Goal: Information Seeking & Learning: Learn about a topic

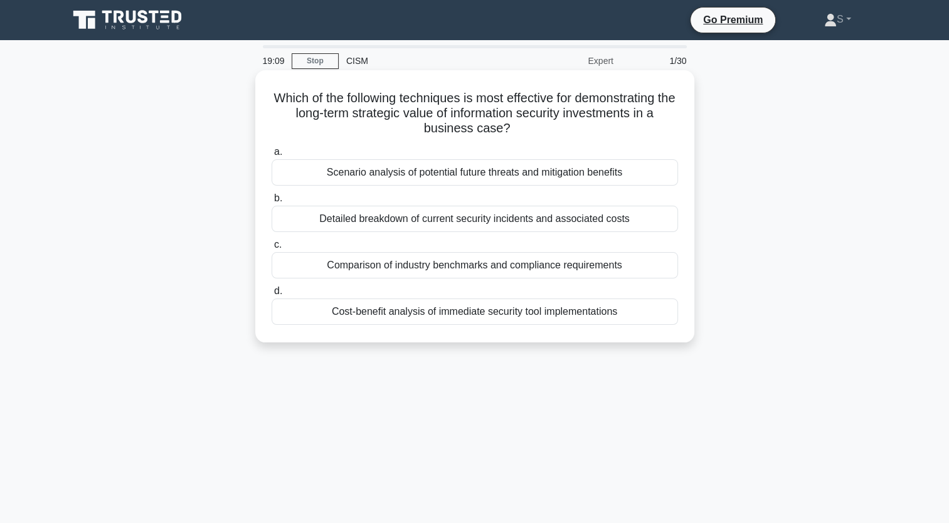
click at [464, 177] on div "Scenario analysis of potential future threats and mitigation benefits" at bounding box center [475, 172] width 406 height 26
click at [272, 156] on input "a. Scenario analysis of potential future threats and mitigation benefits" at bounding box center [272, 152] width 0 height 8
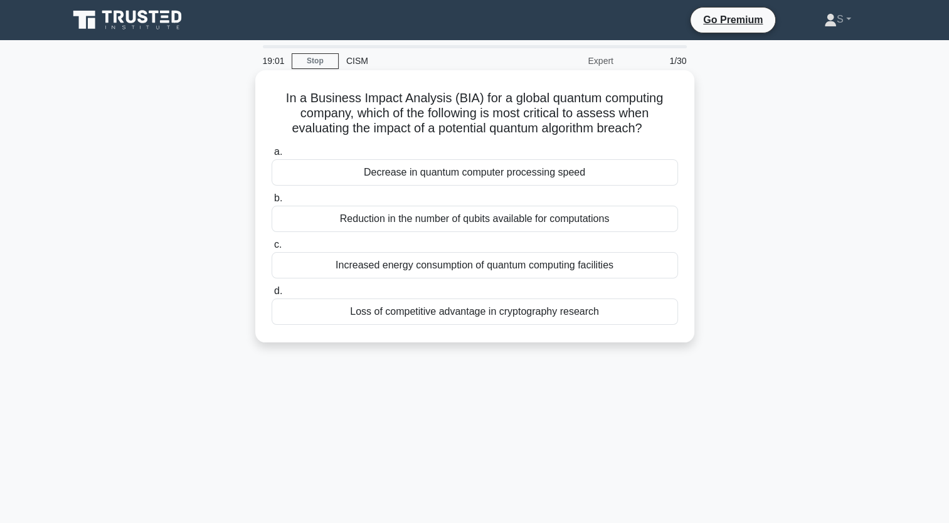
click at [452, 262] on div "Increased energy consumption of quantum computing facilities" at bounding box center [475, 265] width 406 height 26
click at [272, 249] on input "c. Increased energy consumption of quantum computing facilities" at bounding box center [272, 245] width 0 height 8
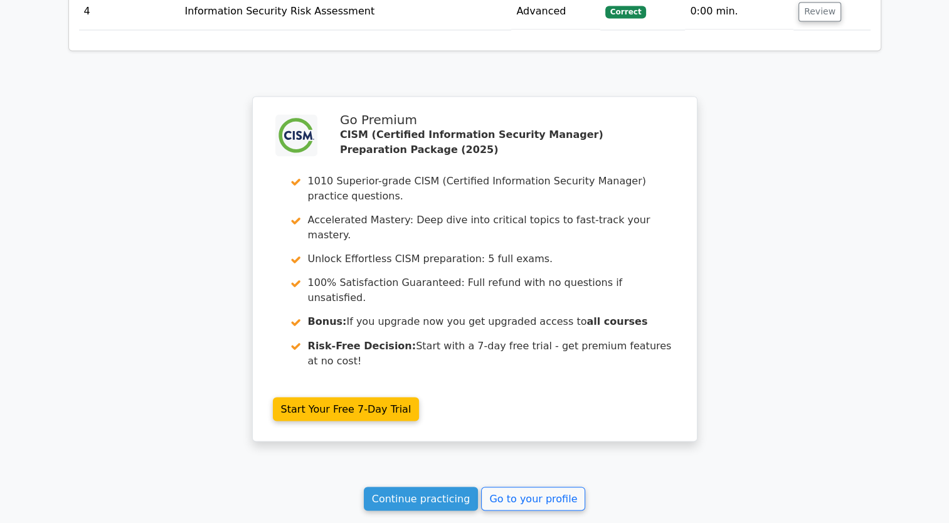
scroll to position [2025, 0]
